Goal: Contribute content

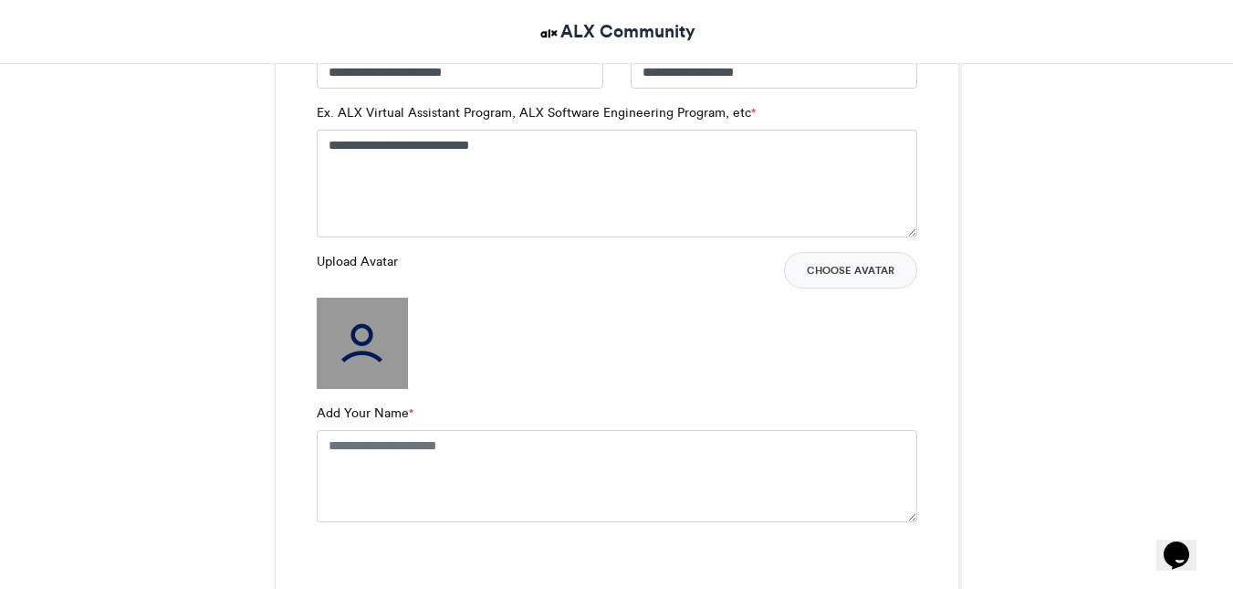
scroll to position [1315, 0]
click at [866, 264] on button "Choose Avatar" at bounding box center [850, 268] width 133 height 36
click at [419, 471] on textarea "Add Your Name *" at bounding box center [617, 473] width 600 height 91
type textarea "**********"
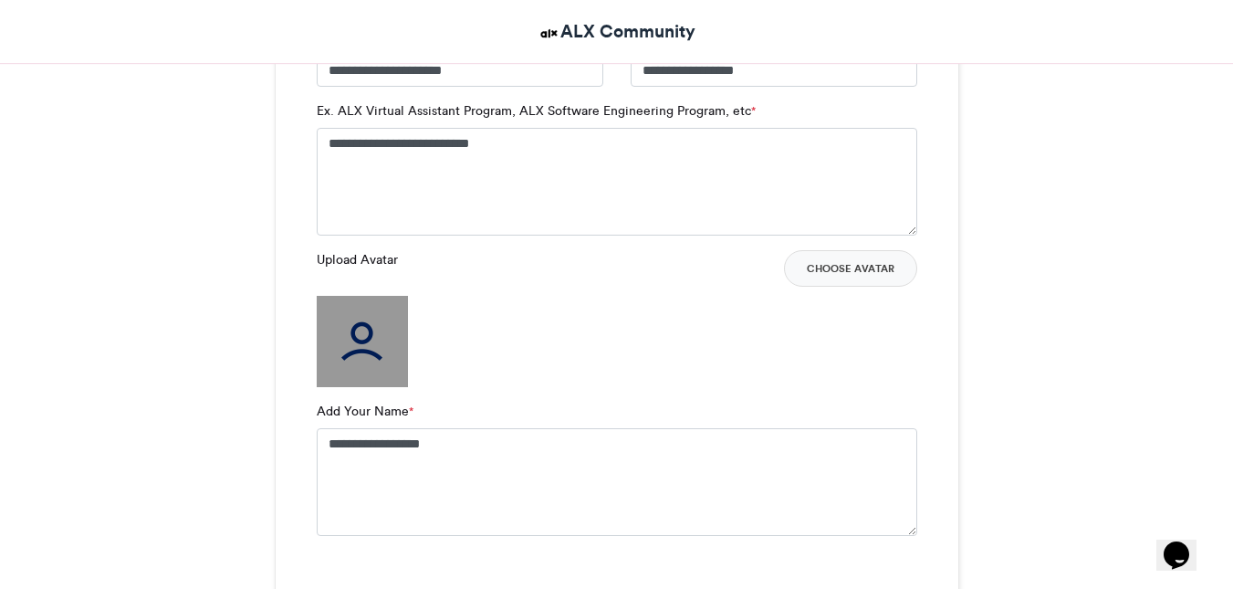
click at [573, 350] on div "Upload Avatar Choose Avatar" at bounding box center [617, 318] width 600 height 137
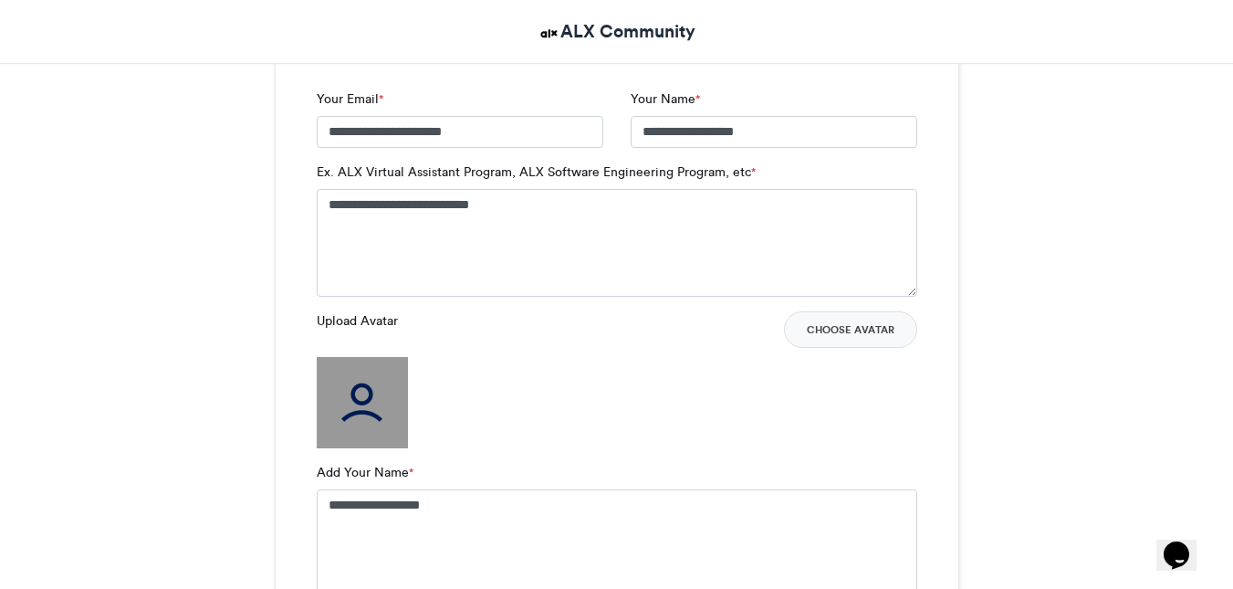
scroll to position [1247, 0]
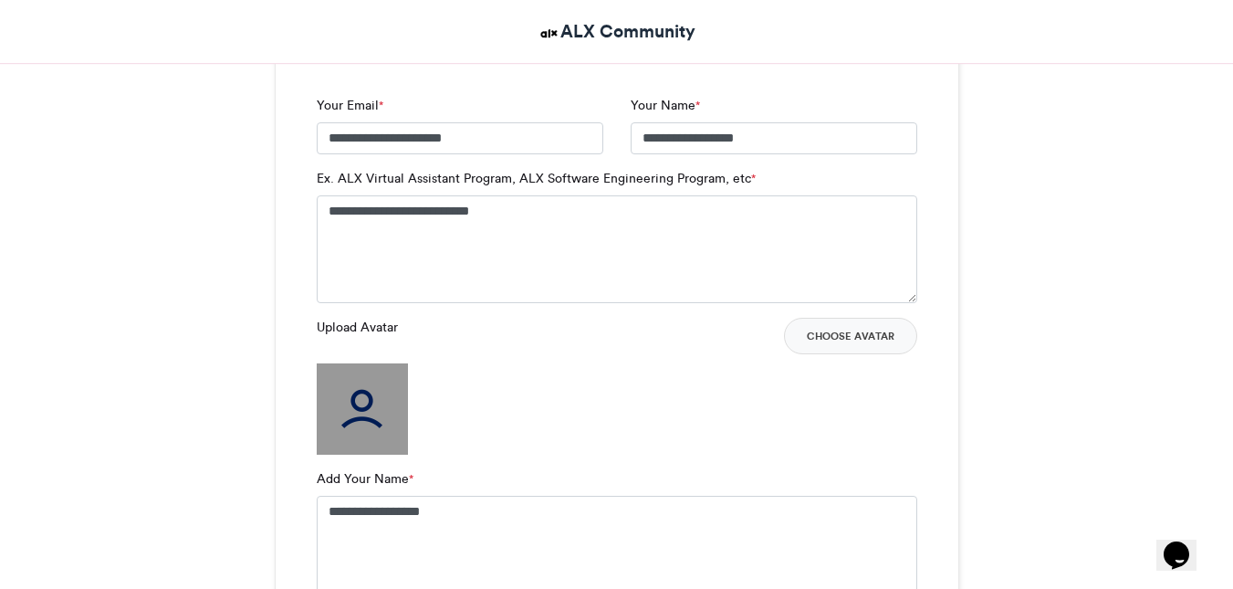
click at [354, 400] on img at bounding box center [362, 408] width 91 height 91
click at [861, 333] on button "Choose Avatar" at bounding box center [850, 336] width 133 height 36
click at [393, 366] on img at bounding box center [362, 408] width 91 height 91
click at [826, 338] on button "Choose Avatar" at bounding box center [850, 336] width 133 height 36
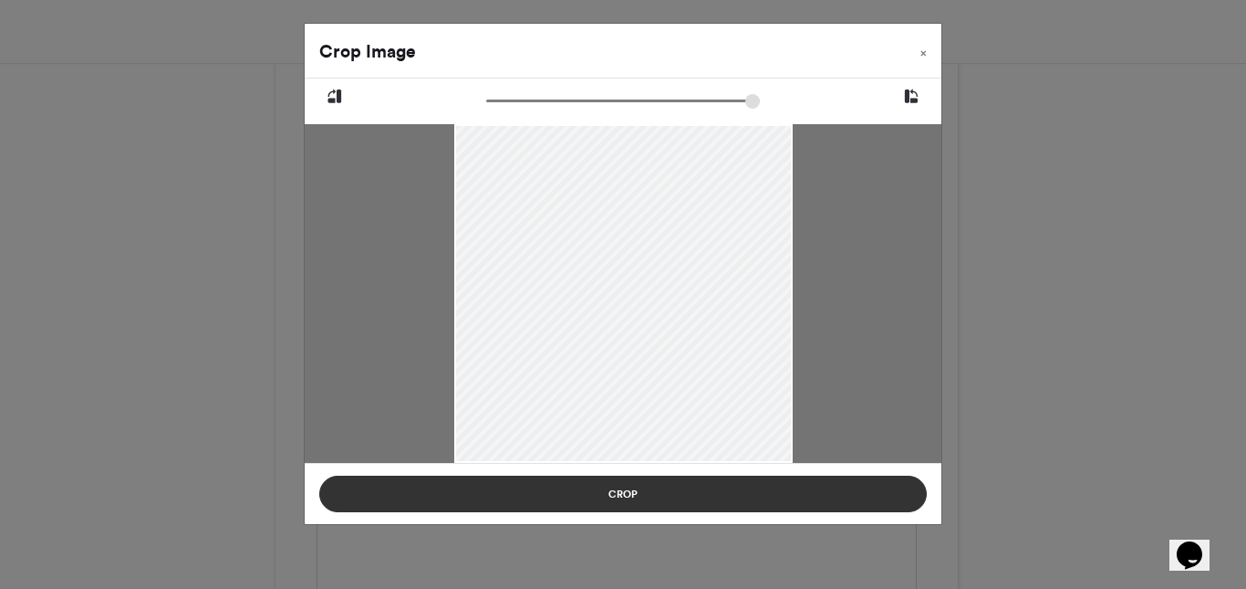
click at [703, 489] on button "Crop" at bounding box center [623, 493] width 608 height 36
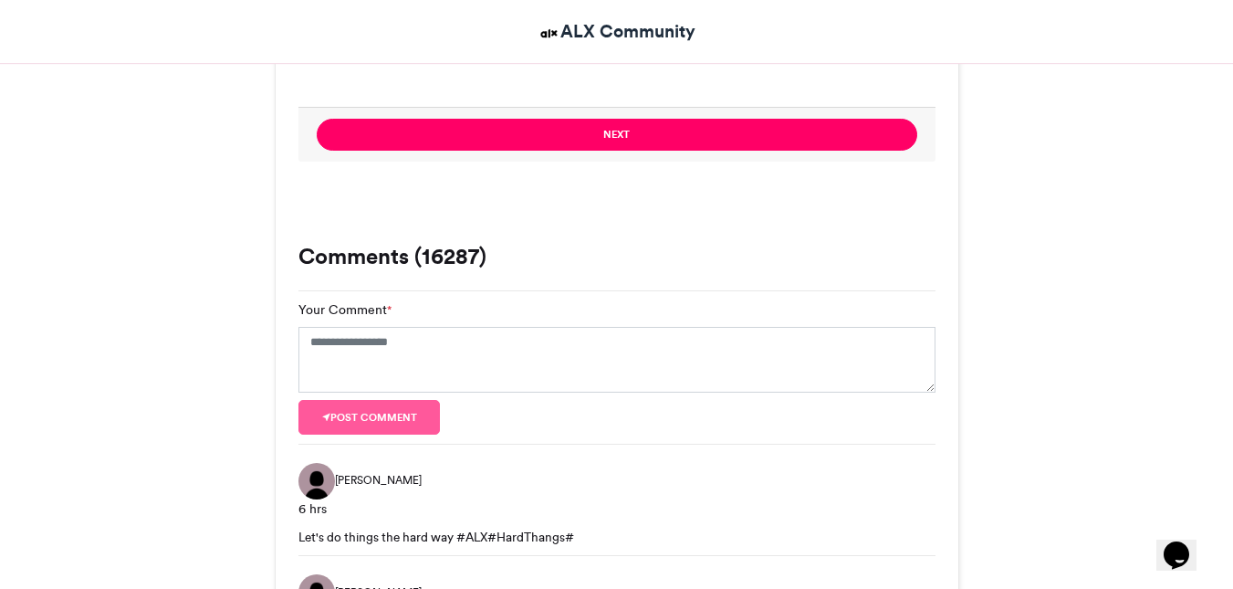
scroll to position [1816, 0]
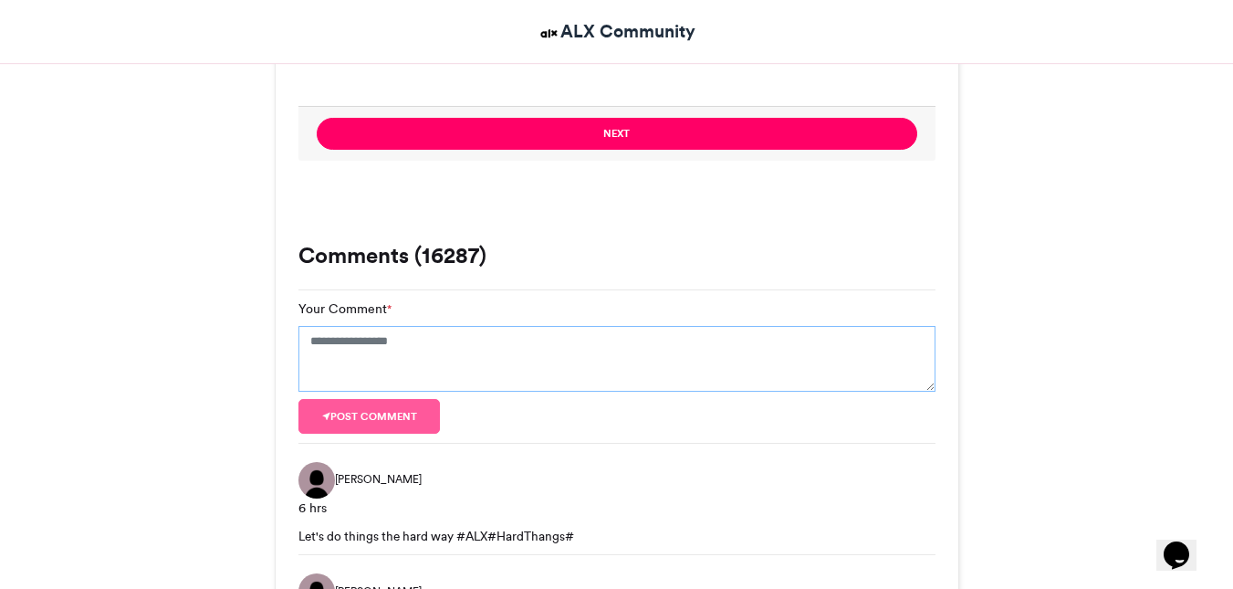
click at [544, 339] on textarea "Your Comment *" at bounding box center [616, 359] width 637 height 66
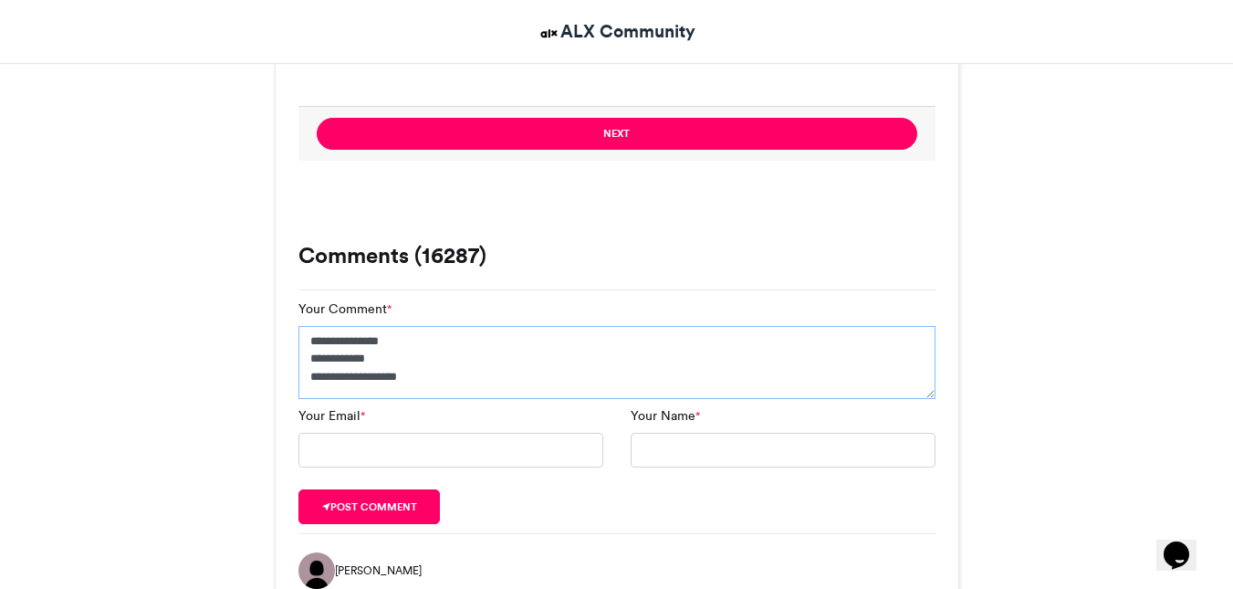
type textarea "**********"
click at [481, 456] on input "Your Email *" at bounding box center [450, 449] width 305 height 35
type input "**********"
click at [696, 449] on input "Your Name *" at bounding box center [782, 449] width 305 height 35
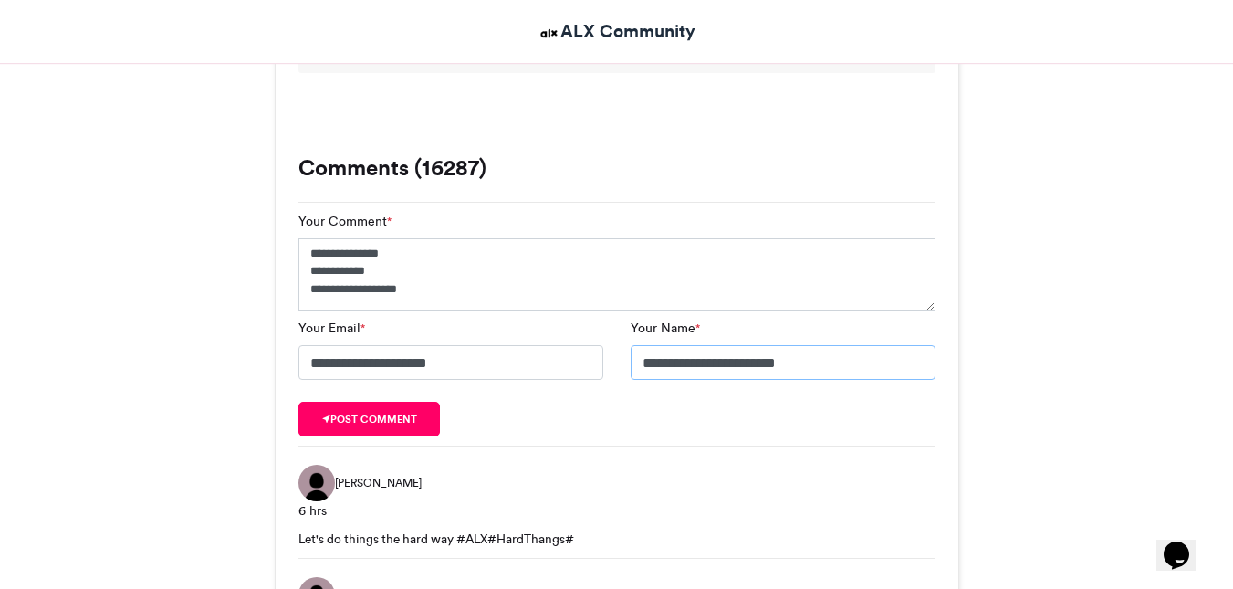
scroll to position [1917, 0]
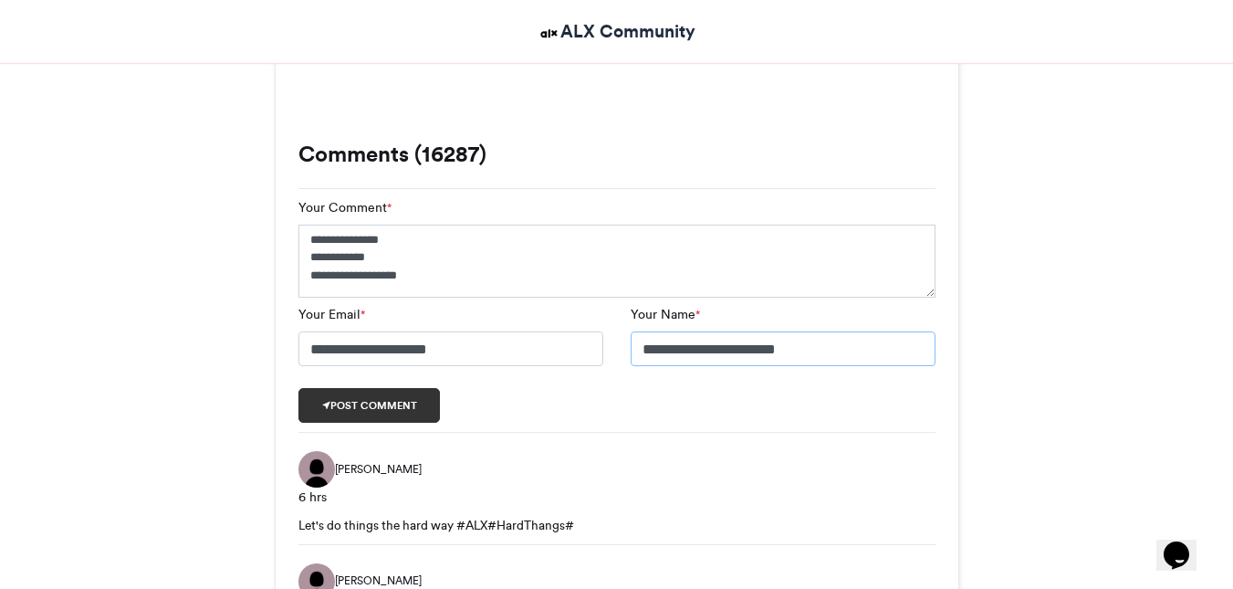
type input "**********"
click at [381, 411] on button "Post comment" at bounding box center [369, 405] width 142 height 35
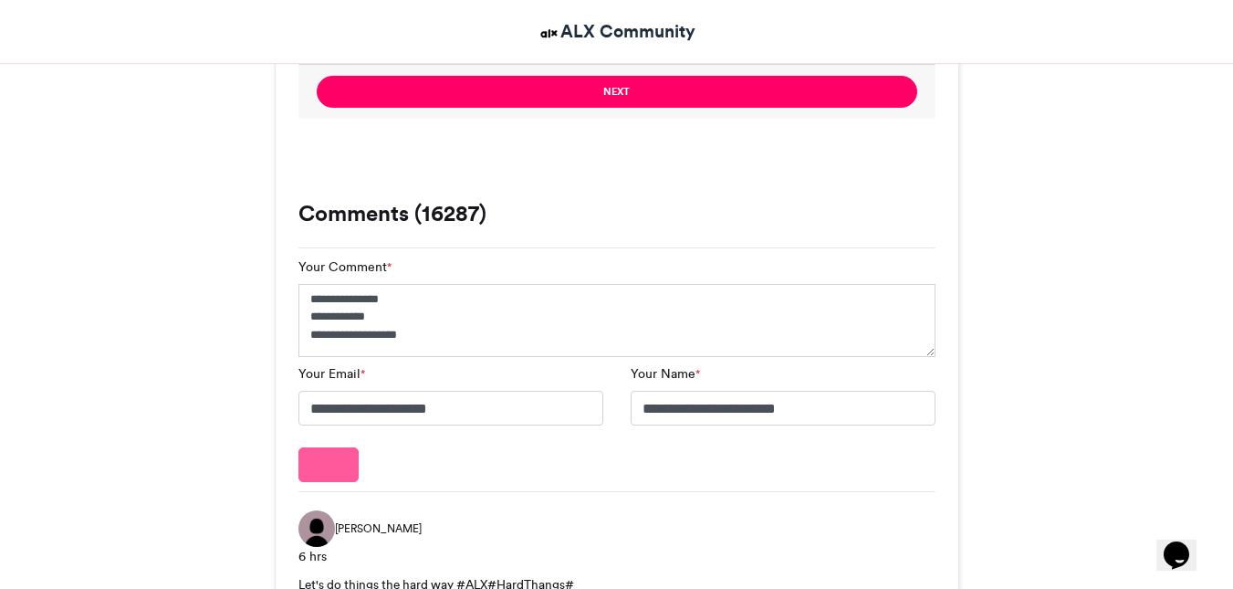
scroll to position [1653, 0]
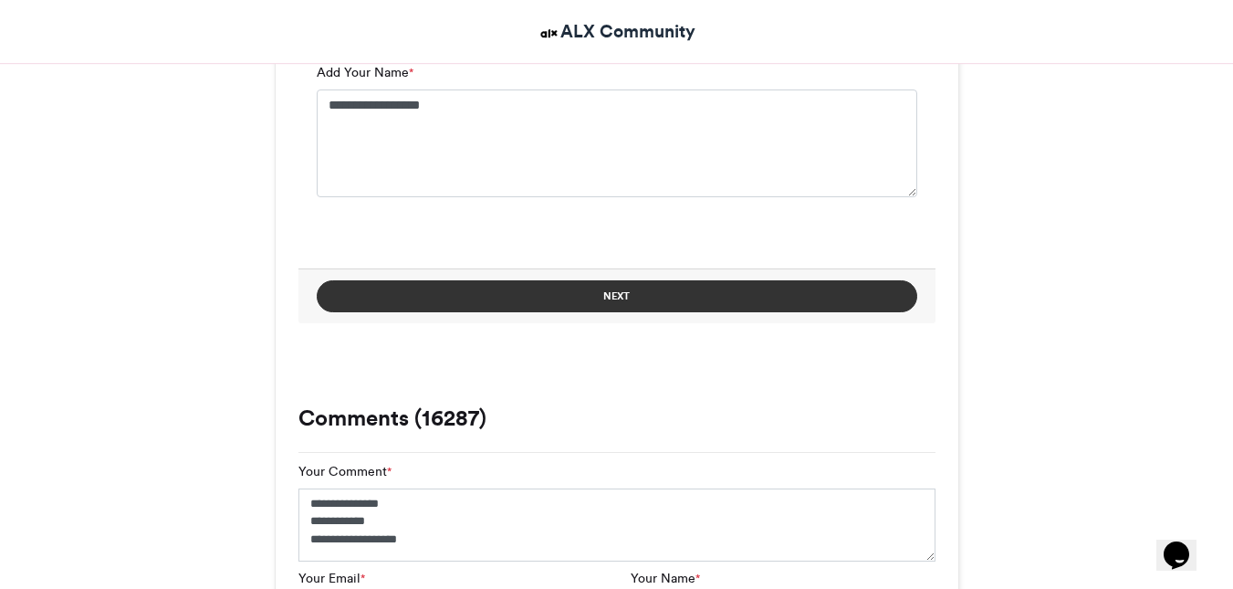
click at [604, 296] on button "Next" at bounding box center [617, 296] width 600 height 32
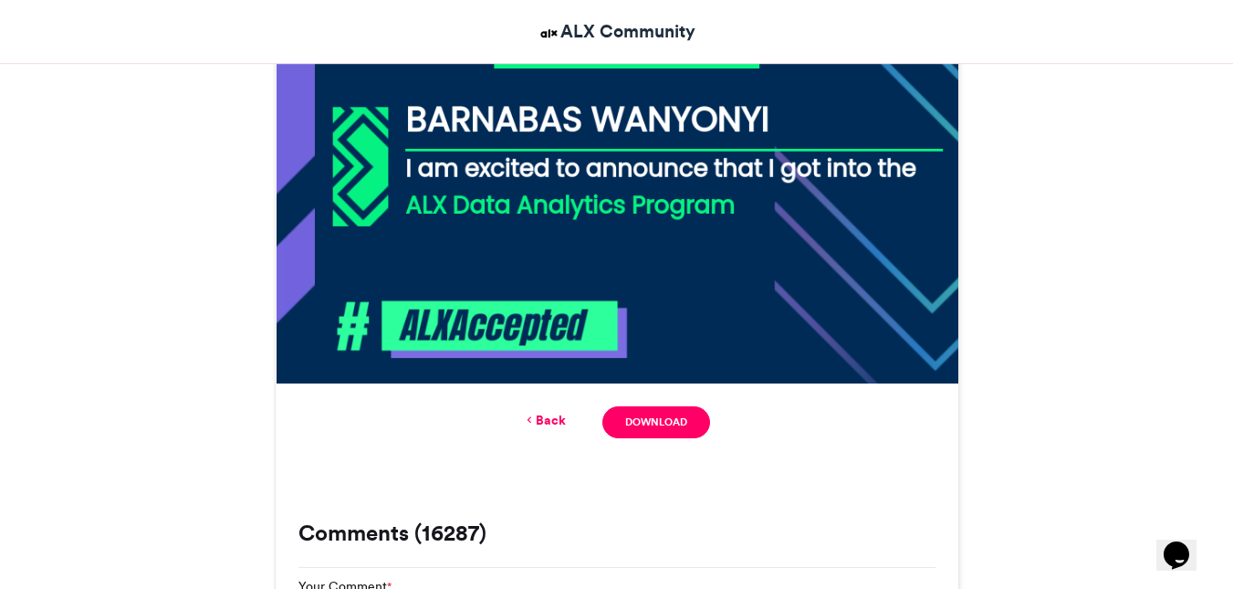
scroll to position [873, 0]
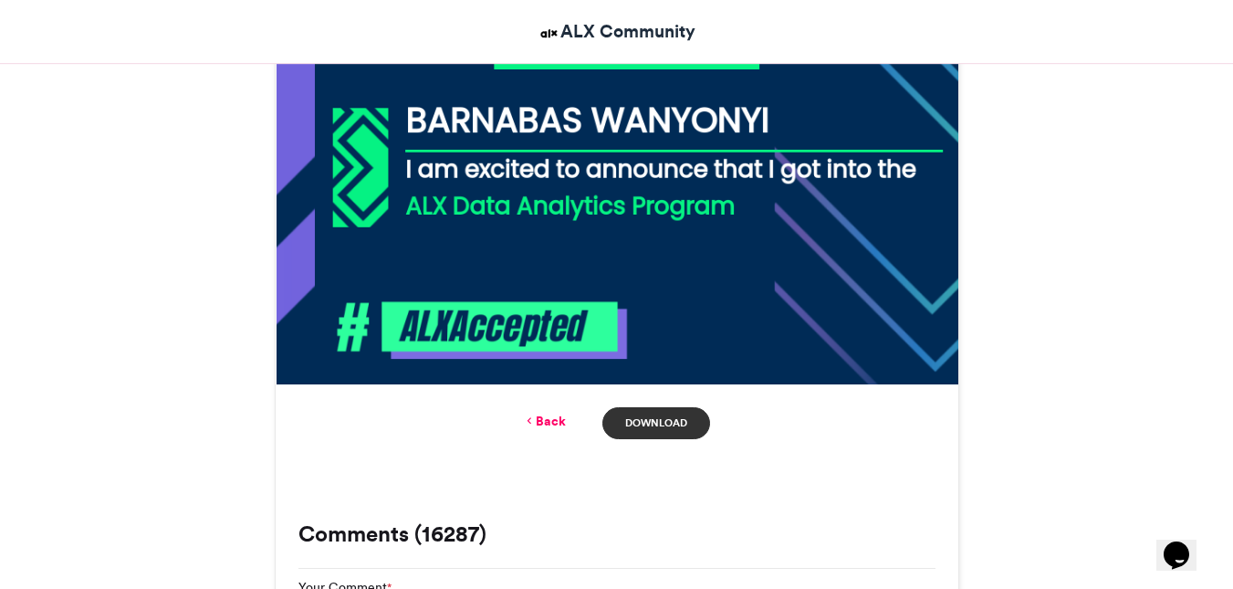
click at [664, 428] on link "Download" at bounding box center [655, 423] width 107 height 32
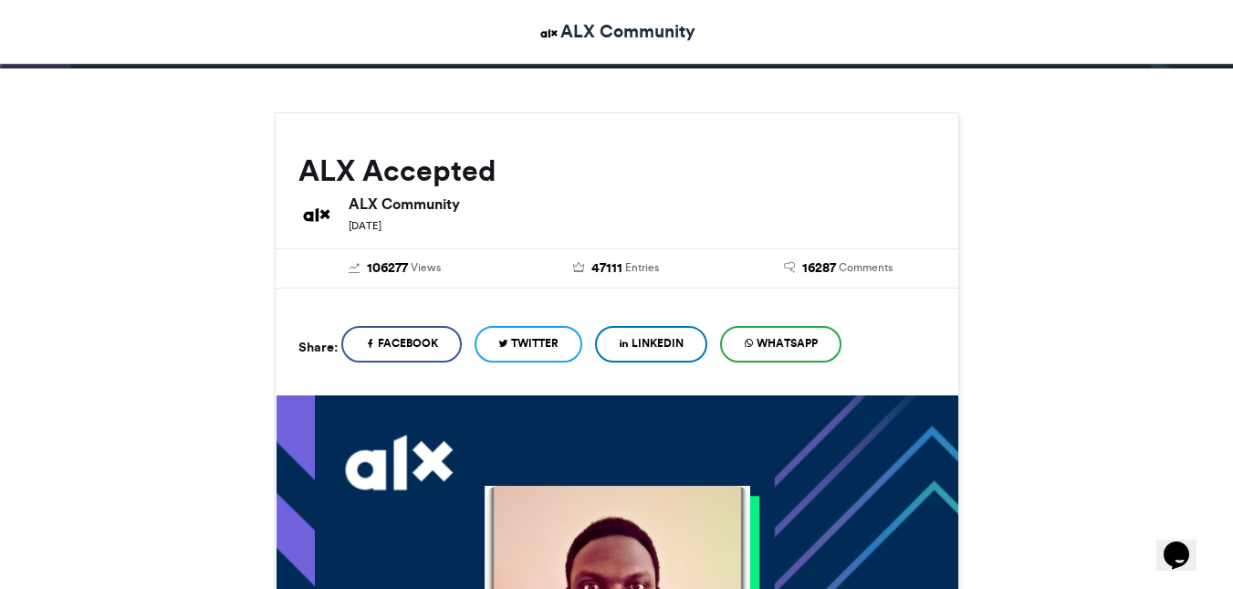
scroll to position [124, 0]
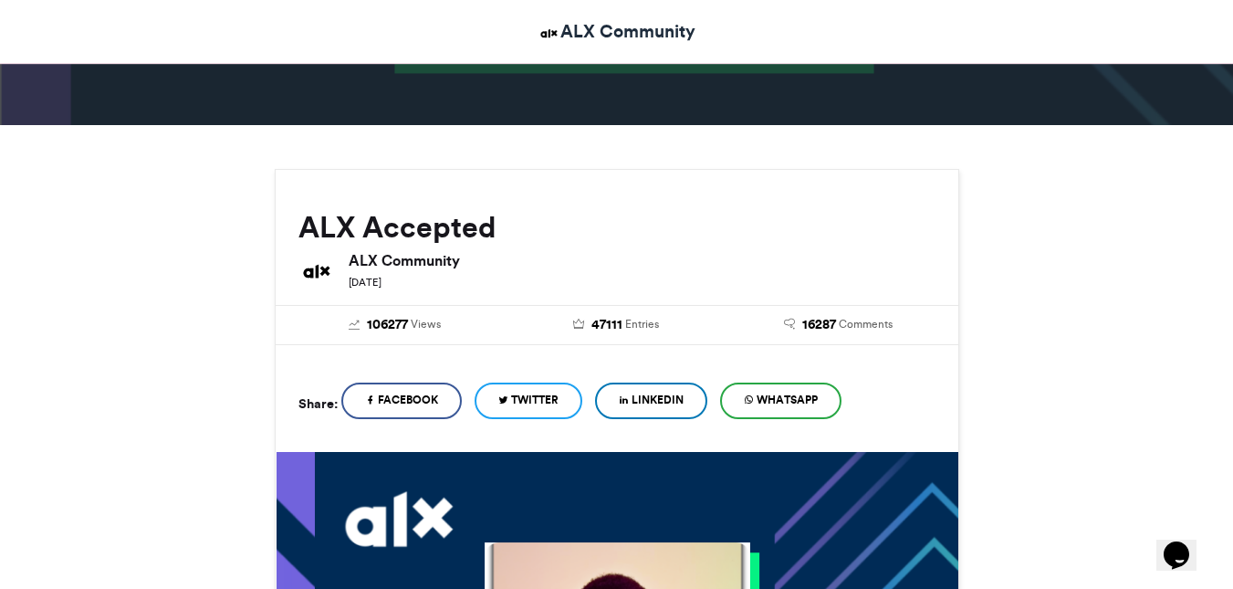
click at [776, 404] on span "WhatsApp" at bounding box center [786, 399] width 61 height 16
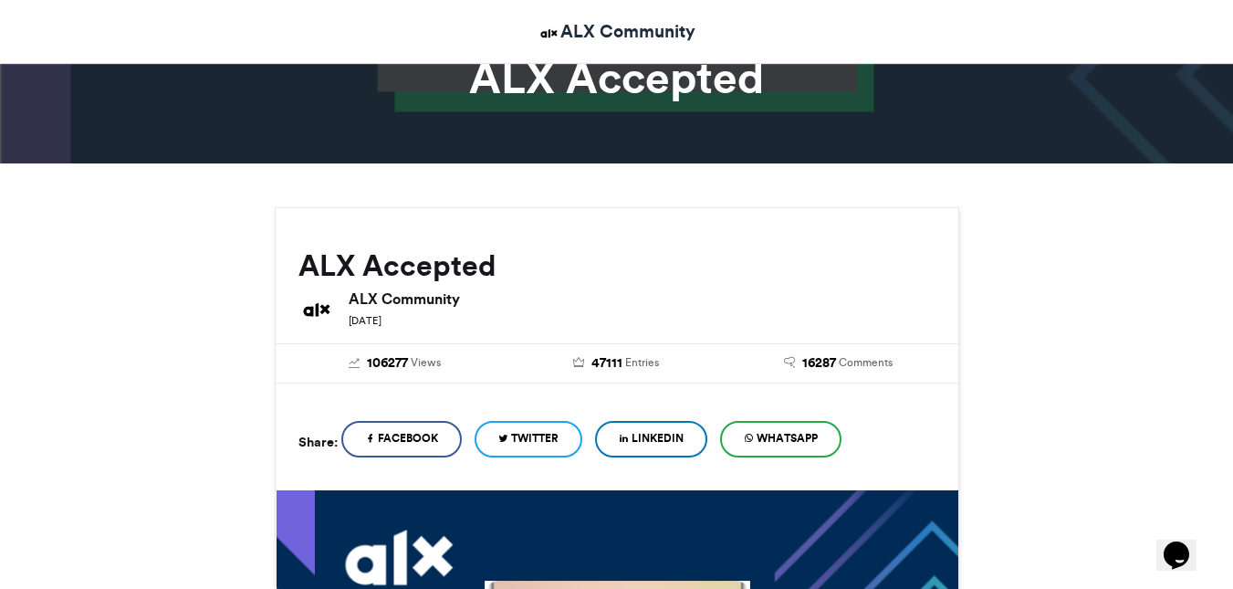
scroll to position [0, 0]
